Goal: Transaction & Acquisition: Purchase product/service

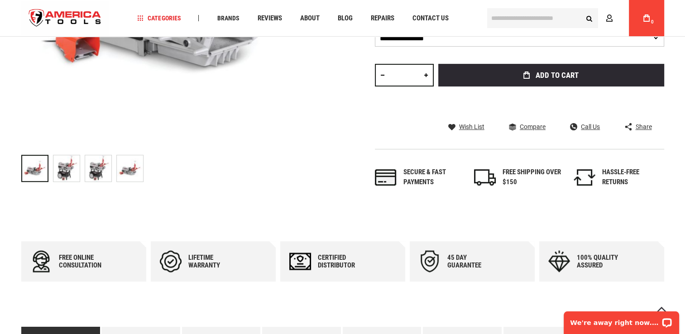
scroll to position [322, 0]
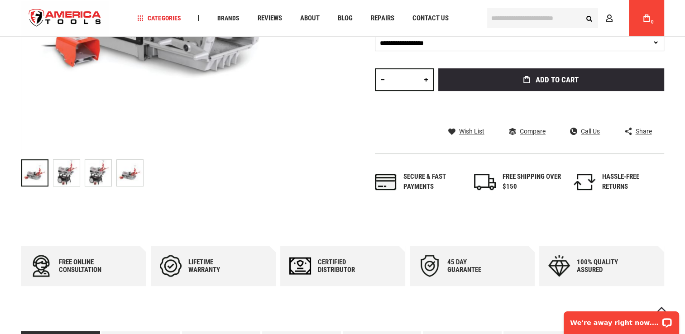
click at [64, 177] on img at bounding box center [66, 173] width 26 height 26
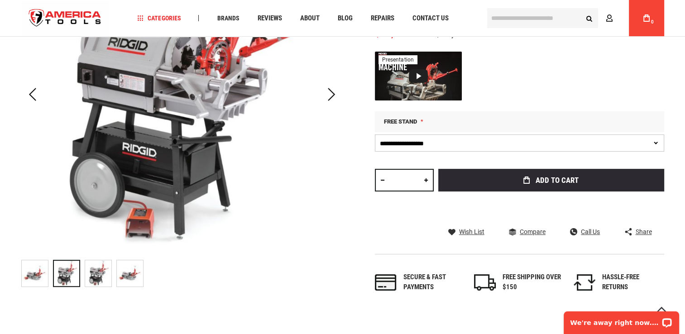
scroll to position [226, 0]
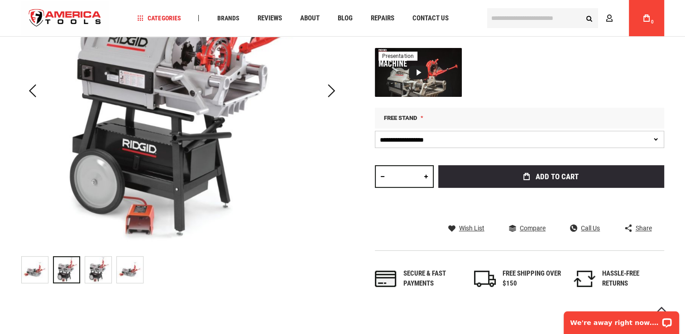
click at [94, 271] on img at bounding box center [98, 270] width 26 height 26
click at [358, 183] on div "Skip to the end of the images gallery Skip to the beginning of the images galle…" at bounding box center [342, 118] width 643 height 376
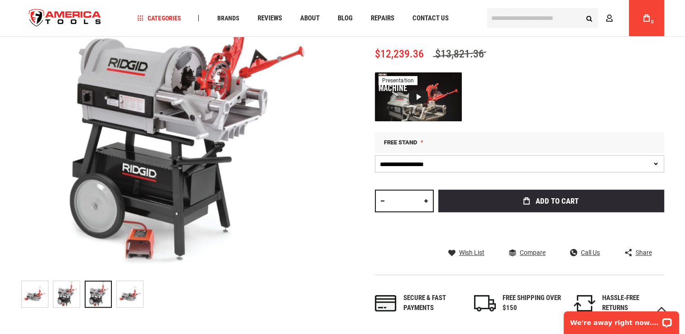
scroll to position [217, 0]
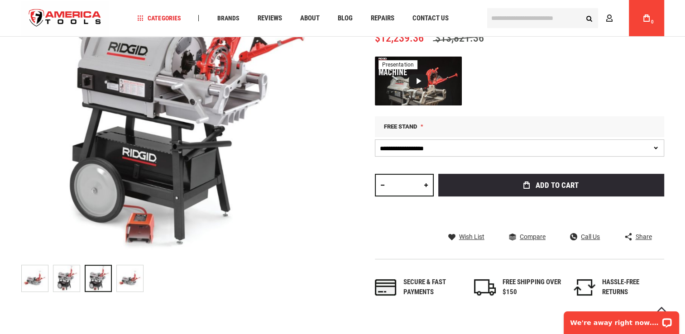
click at [654, 150] on select "**********" at bounding box center [519, 147] width 289 height 17
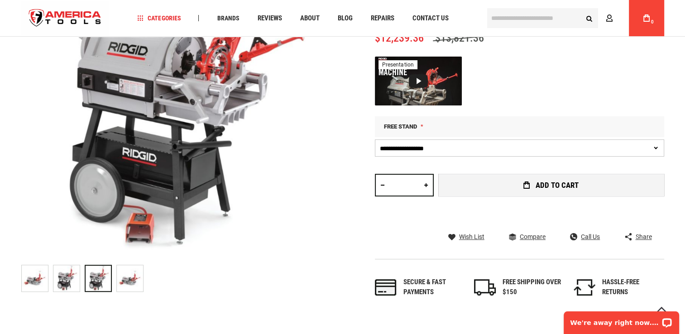
select select "*"
click at [375, 139] on select "**********" at bounding box center [519, 147] width 289 height 17
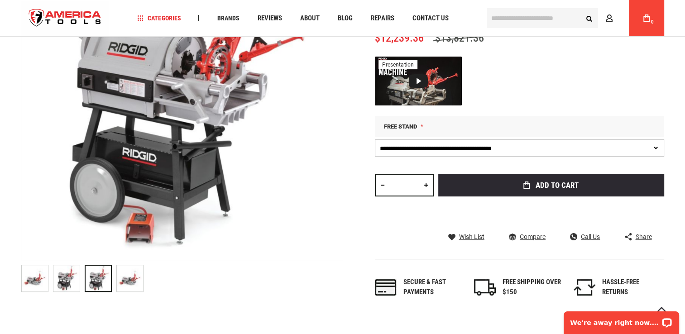
click at [353, 144] on div "Skip to the end of the images gallery Skip to the beginning of the images galle…" at bounding box center [342, 127] width 643 height 376
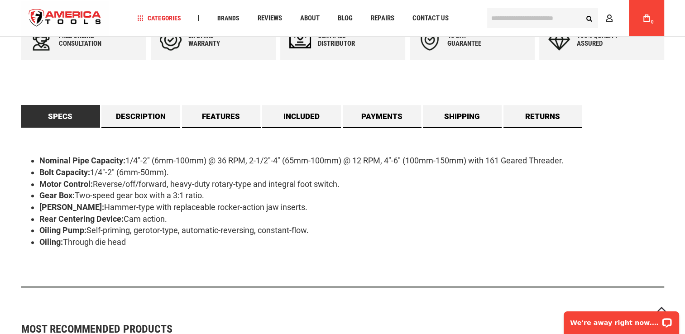
scroll to position [552, 0]
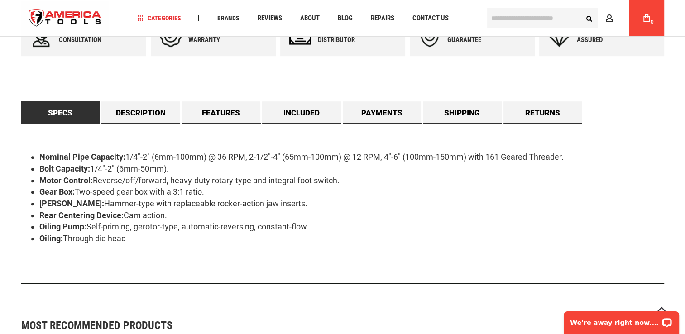
click at [380, 136] on div "Nominal Pipe Capacity: 1/4"-2" (6mm-100mm) @ 36 RPM, 2-1/2"-4" (65mm-100mm) @ 1…" at bounding box center [342, 204] width 643 height 160
click at [382, 138] on div "Nominal Pipe Capacity: 1/4"-2" (6mm-100mm) @ 36 RPM, 2-1/2"-4" (65mm-100mm) @ 1…" at bounding box center [342, 204] width 643 height 160
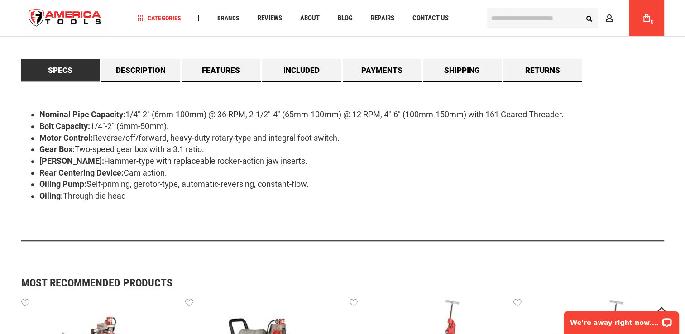
scroll to position [596, 0]
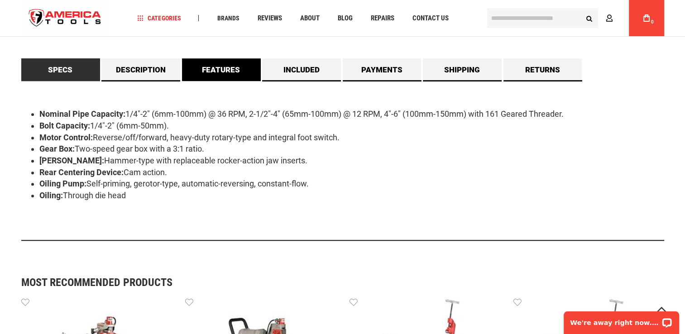
click at [223, 67] on link "Features" at bounding box center [221, 69] width 79 height 23
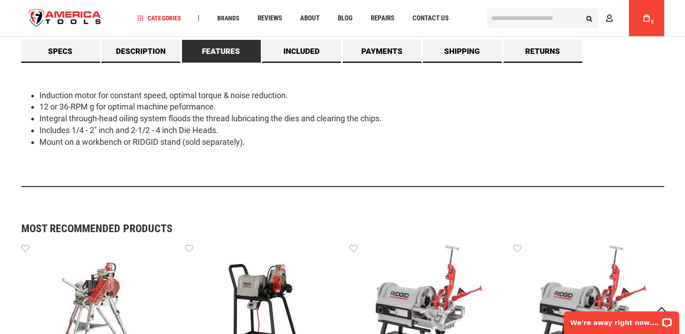
scroll to position [577, 0]
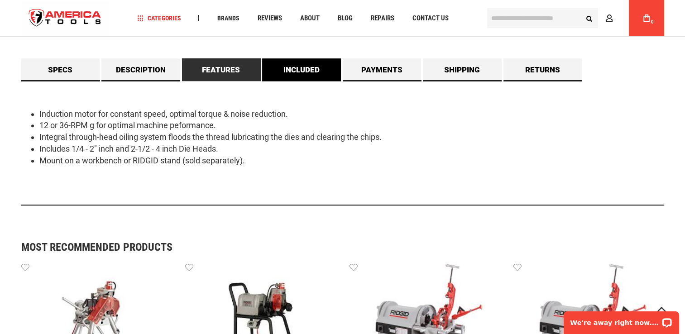
click at [306, 61] on link "Included" at bounding box center [301, 69] width 79 height 23
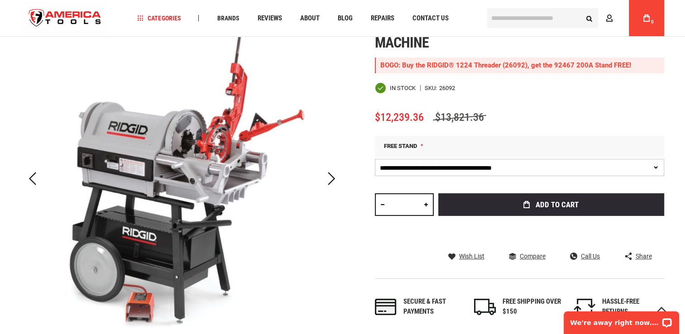
scroll to position [139, 0]
